Goal: Task Accomplishment & Management: Manage account settings

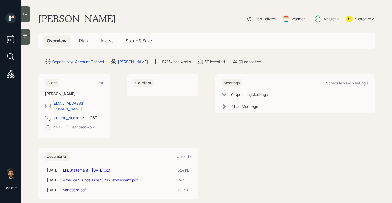
click at [110, 39] on span "Invest" at bounding box center [107, 41] width 12 height 6
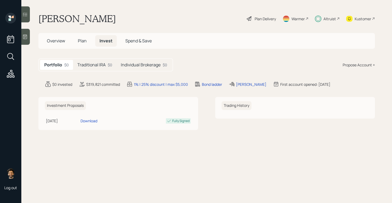
click at [99, 64] on h5 "Traditional IRA" at bounding box center [91, 64] width 28 height 5
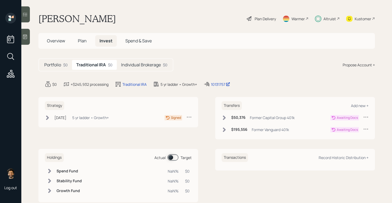
click at [136, 64] on h5 "Individual Brokerage" at bounding box center [141, 64] width 40 height 5
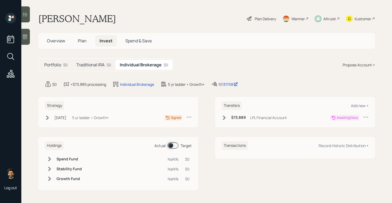
click at [109, 64] on div "$0" at bounding box center [109, 65] width 5 height 6
